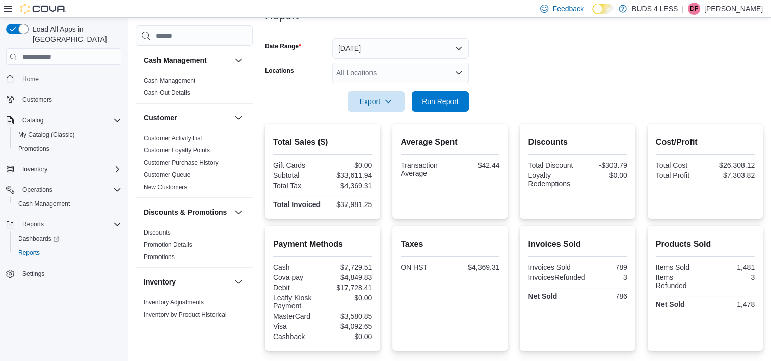
scroll to position [77, 0]
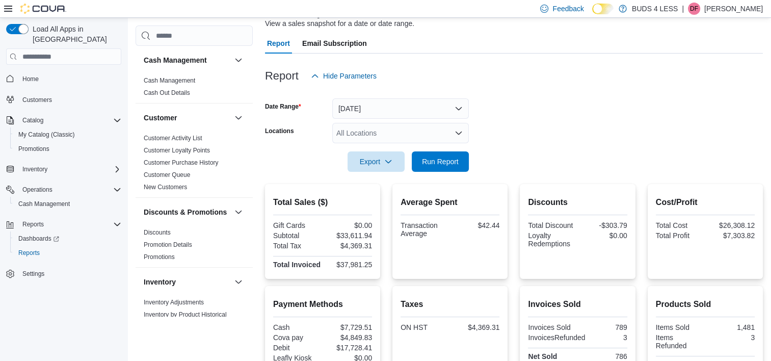
click at [455, 148] on div at bounding box center [514, 147] width 498 height 8
click at [454, 155] on span "Run Report" at bounding box center [440, 161] width 45 height 20
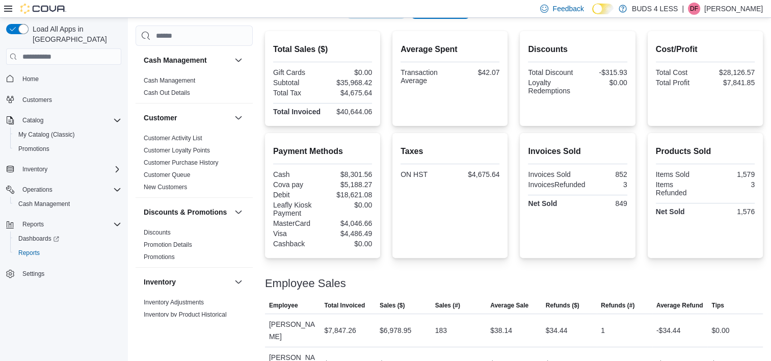
scroll to position [26, 0]
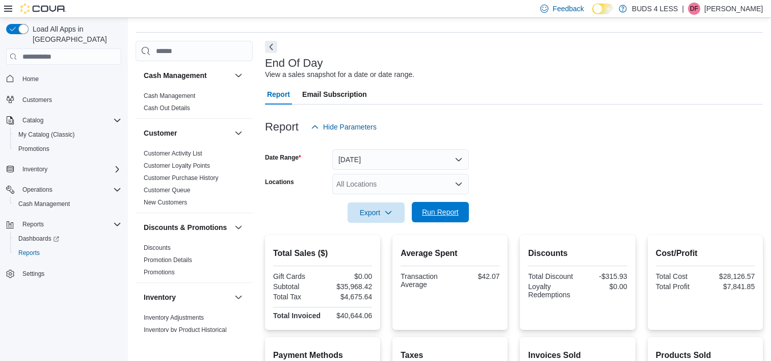
click at [446, 216] on span "Run Report" at bounding box center [440, 212] width 37 height 10
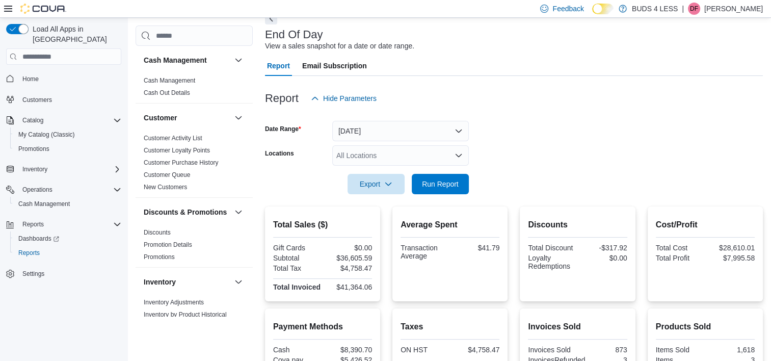
scroll to position [0, 0]
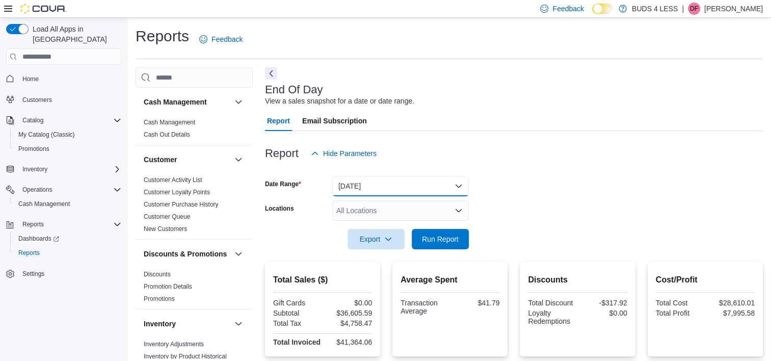
click at [375, 184] on button "[DATE]" at bounding box center [400, 186] width 137 height 20
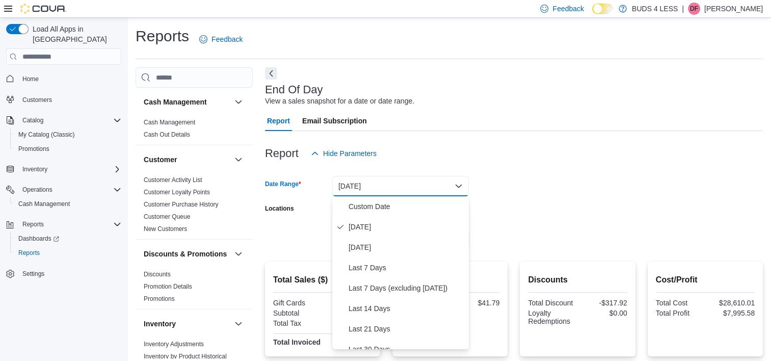
click at [631, 131] on div at bounding box center [514, 137] width 498 height 12
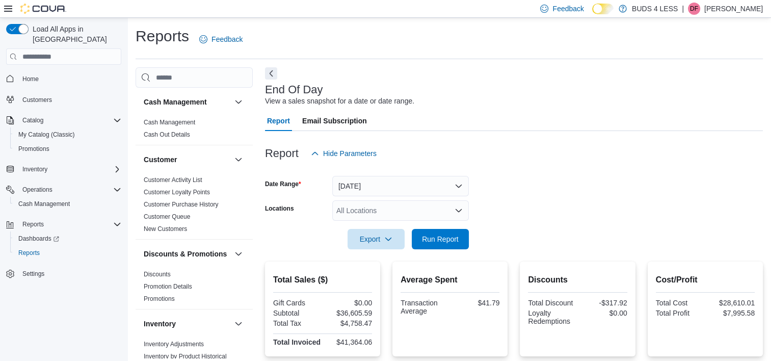
click at [388, 207] on div "All Locations" at bounding box center [400, 210] width 137 height 20
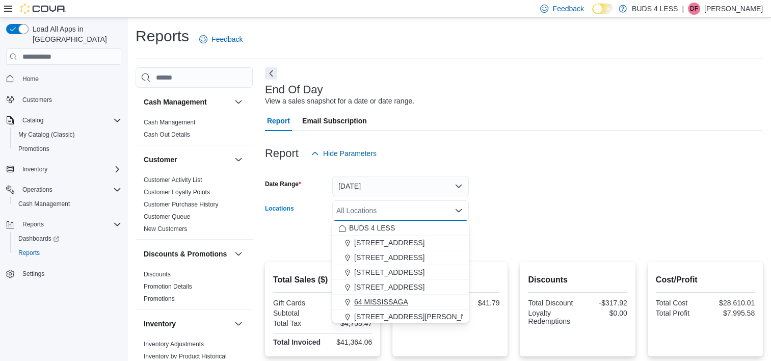
click at [399, 298] on span "64 MISSISSAGA" at bounding box center [381, 301] width 54 height 10
click at [654, 126] on div "Report Email Subscription" at bounding box center [514, 121] width 498 height 20
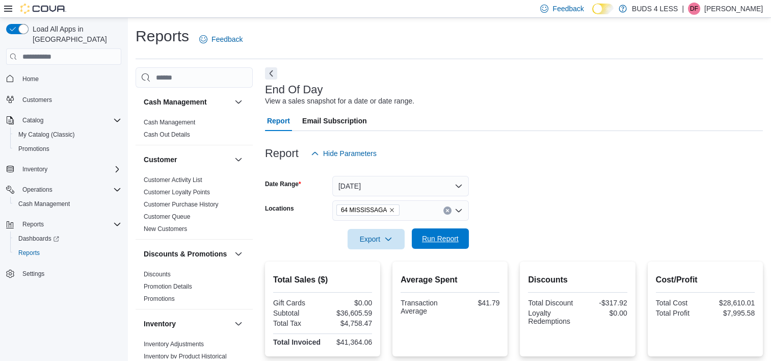
click at [442, 245] on span "Run Report" at bounding box center [440, 238] width 45 height 20
click at [449, 212] on icon "Clear input" at bounding box center [447, 210] width 4 height 4
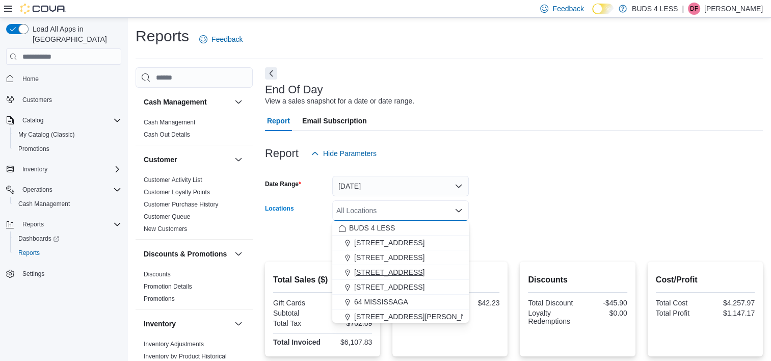
click at [405, 266] on button "[STREET_ADDRESS]" at bounding box center [400, 272] width 137 height 15
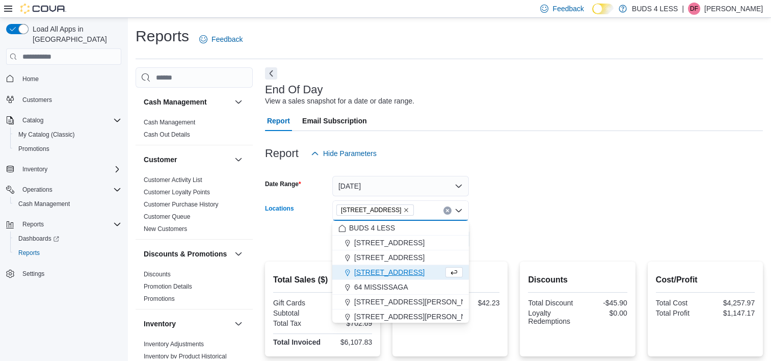
click at [581, 210] on form "Date Range [DATE] Locations [STREET_ADDRESS] Combo box. Selected. [STREET_ADDRE…" at bounding box center [514, 206] width 498 height 86
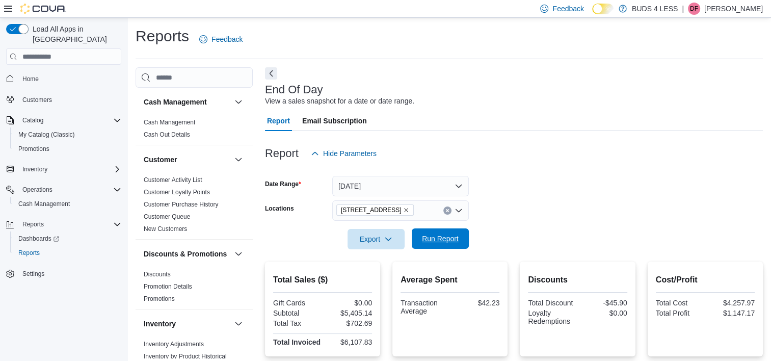
drag, startPoint x: 435, startPoint y: 223, endPoint x: 439, endPoint y: 240, distance: 17.7
click at [435, 224] on div at bounding box center [514, 225] width 498 height 8
click at [444, 244] on span "Run Report" at bounding box center [440, 238] width 45 height 20
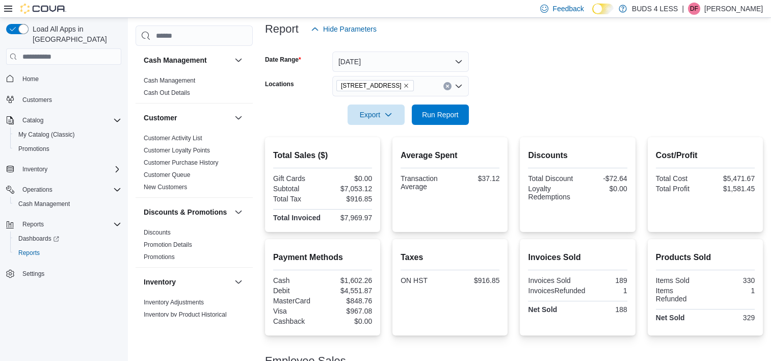
scroll to position [31, 0]
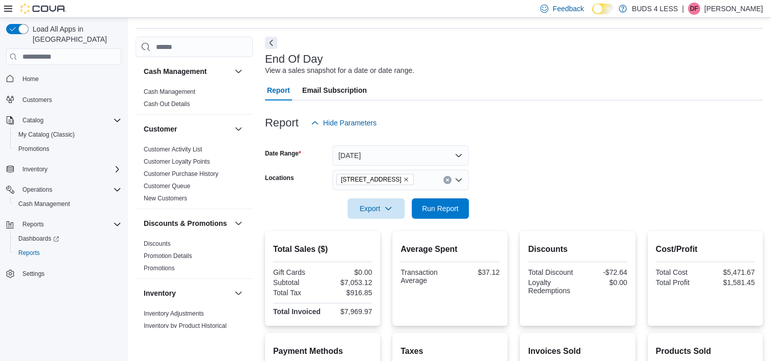
click at [403, 176] on icon "Remove 23 Young Street from selection in this group" at bounding box center [406, 179] width 6 height 6
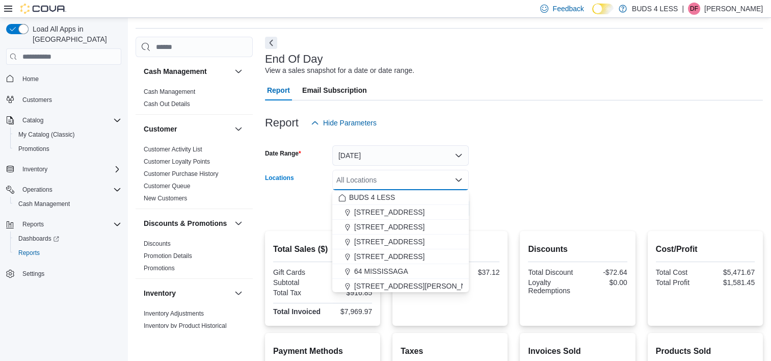
click at [640, 196] on div at bounding box center [514, 194] width 498 height 8
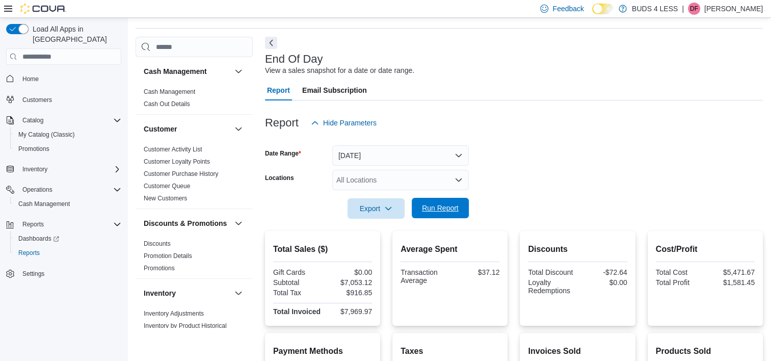
click at [425, 208] on span "Run Report" at bounding box center [440, 208] width 37 height 10
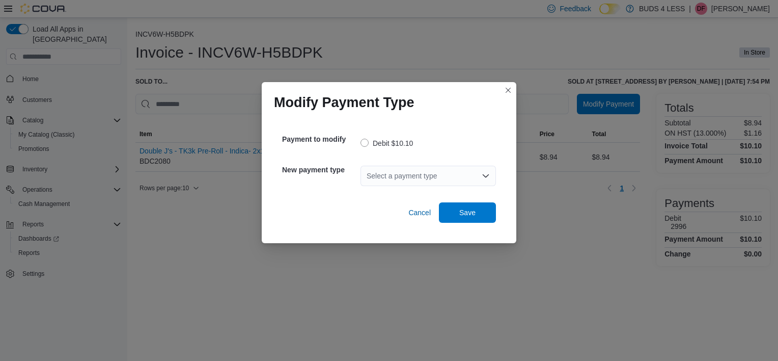
click at [419, 169] on div "Select a payment type" at bounding box center [428, 176] width 135 height 20
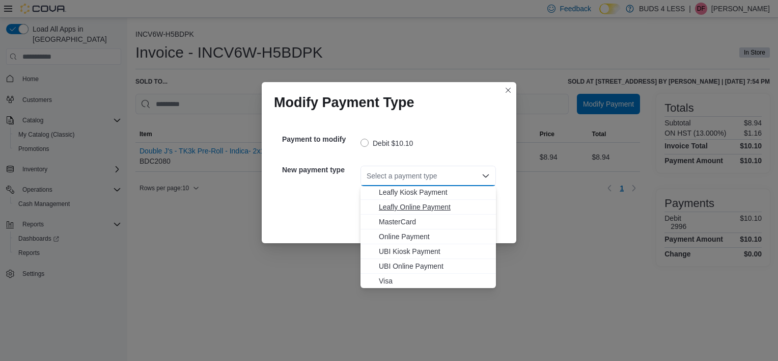
scroll to position [120, 0]
drag, startPoint x: 396, startPoint y: 224, endPoint x: 401, endPoint y: 222, distance: 5.7
click at [395, 224] on span "MasterCard" at bounding box center [434, 221] width 111 height 10
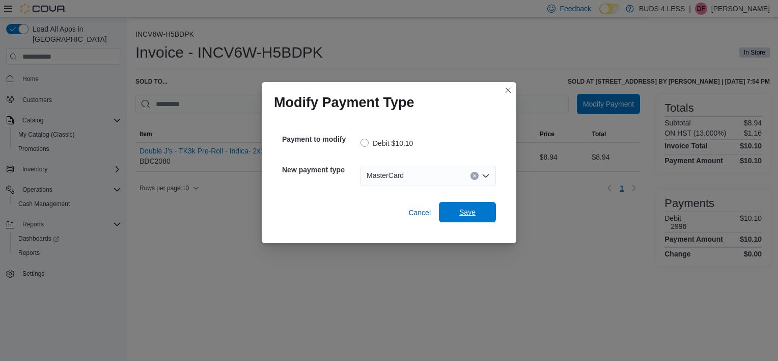
click at [468, 210] on span "Save" at bounding box center [467, 212] width 16 height 10
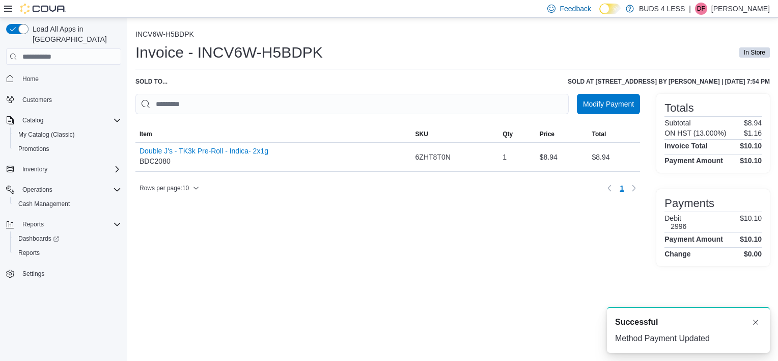
scroll to position [0, 0]
